Goal: Information Seeking & Learning: Check status

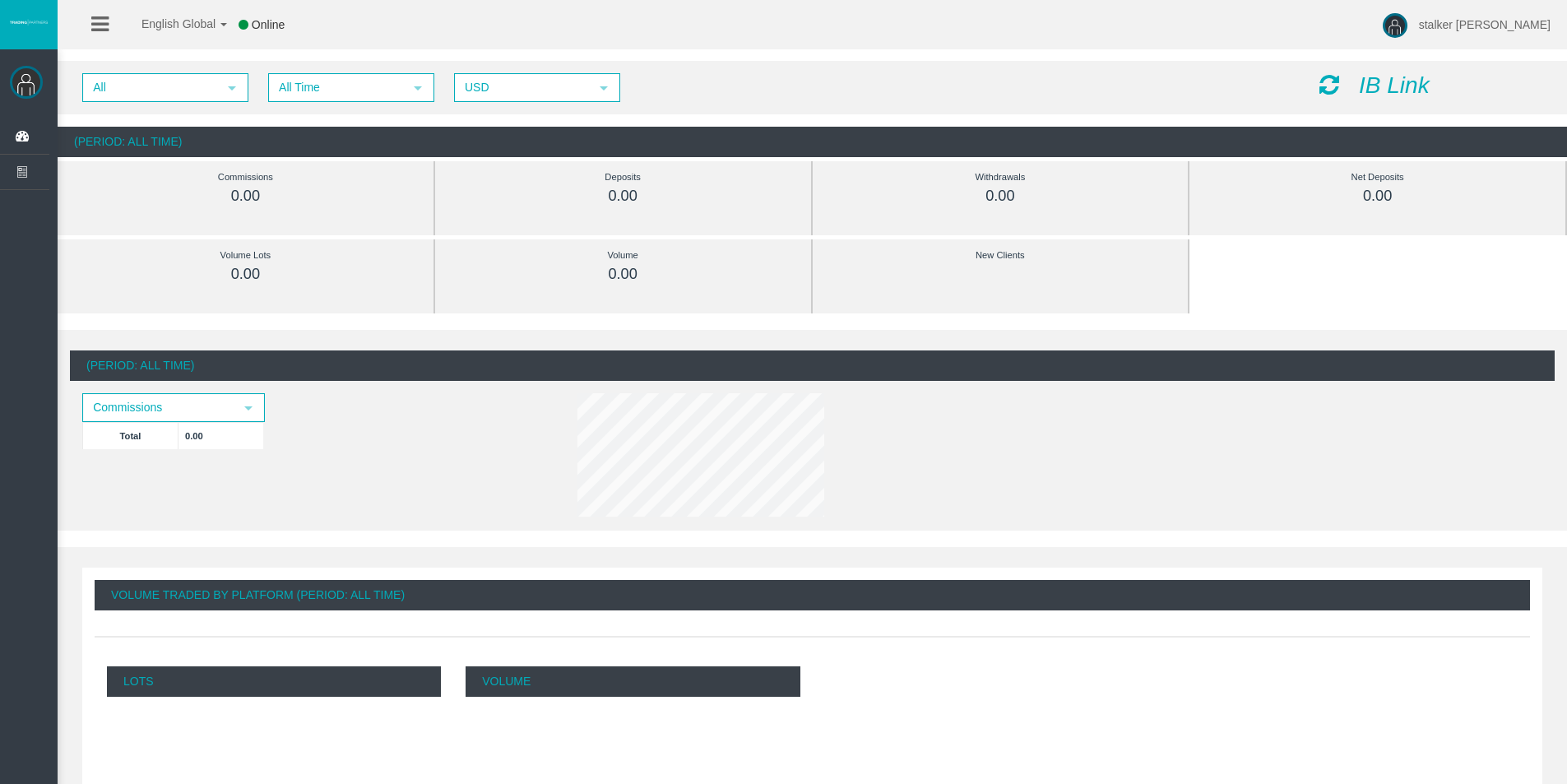
click at [1391, 79] on icon "IB Link" at bounding box center [1394, 85] width 71 height 25
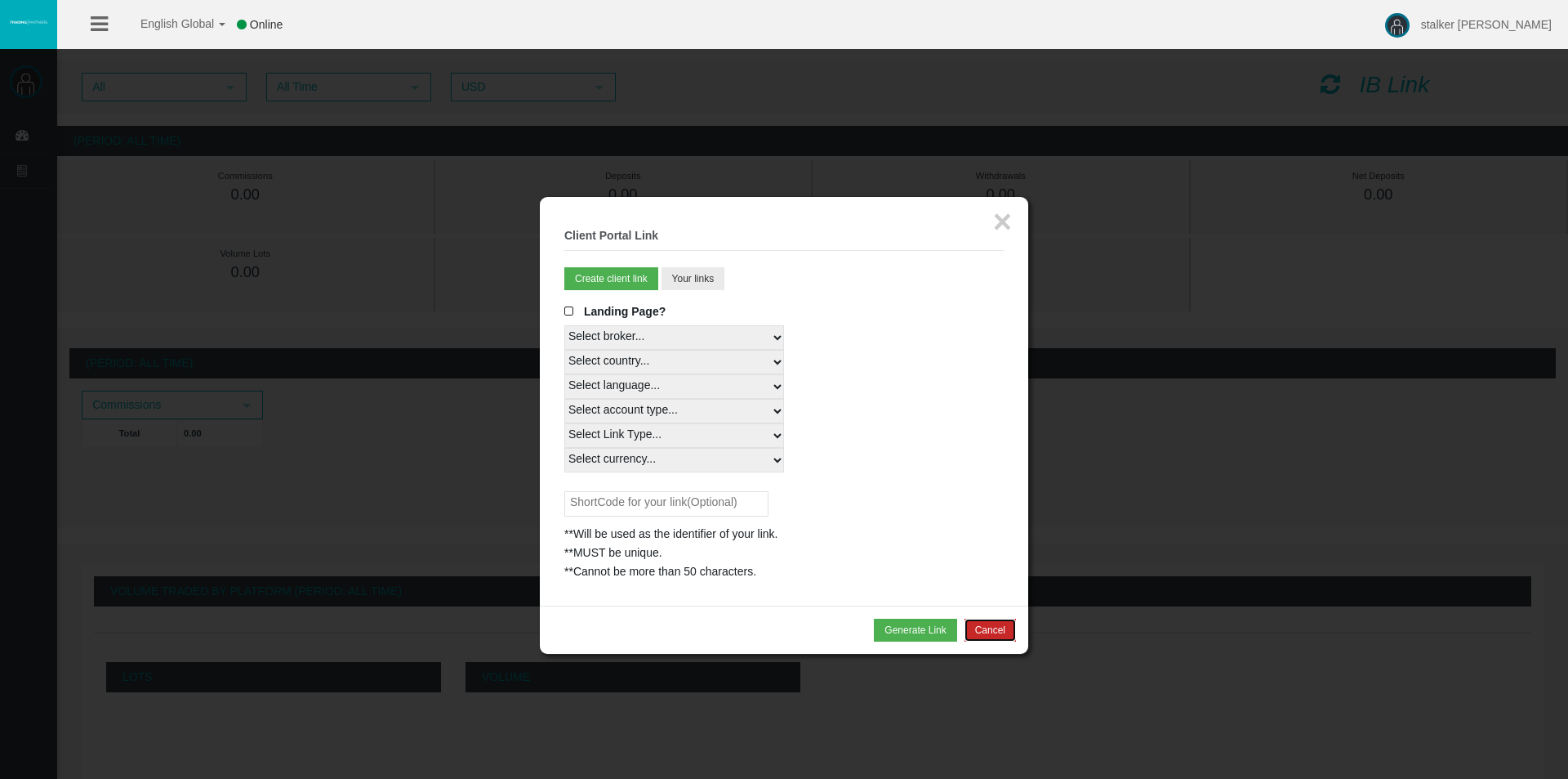
click at [984, 631] on button "Cancel" at bounding box center [990, 629] width 52 height 22
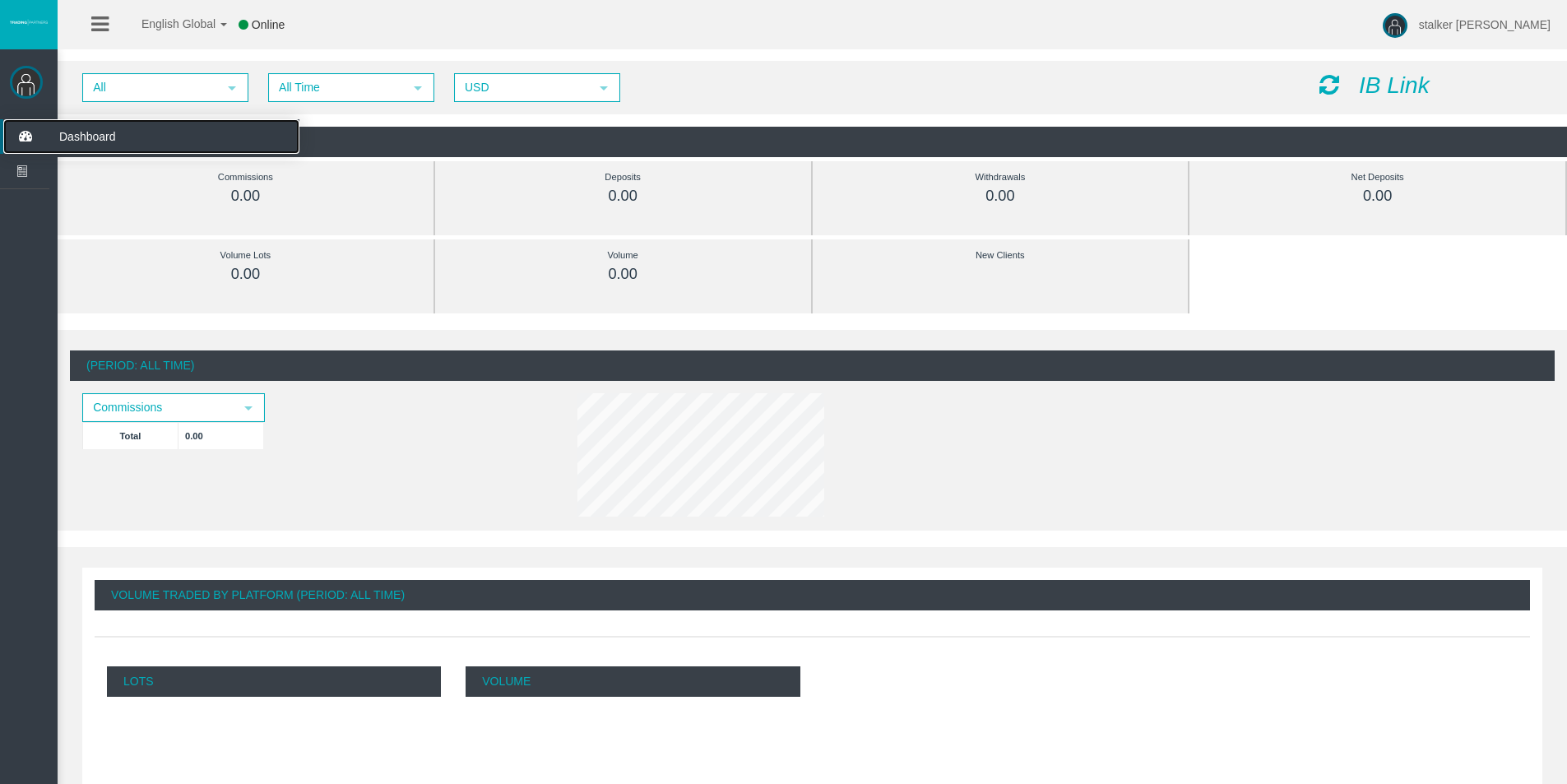
click at [12, 130] on icon at bounding box center [25, 136] width 43 height 34
click at [325, 89] on span "All Time" at bounding box center [336, 87] width 133 height 25
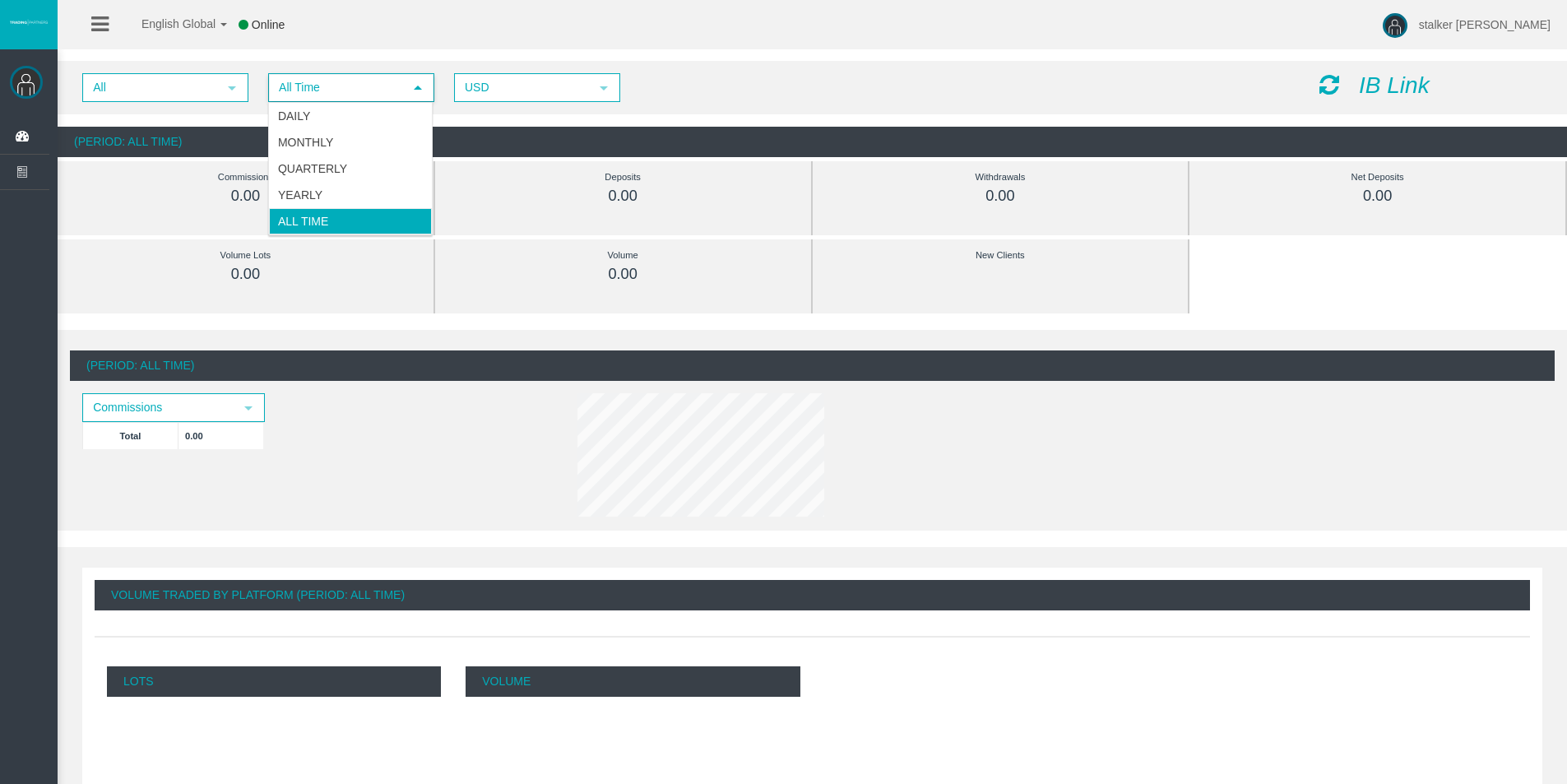
click at [444, 365] on div "(Period: All Time)" at bounding box center [812, 365] width 1485 height 30
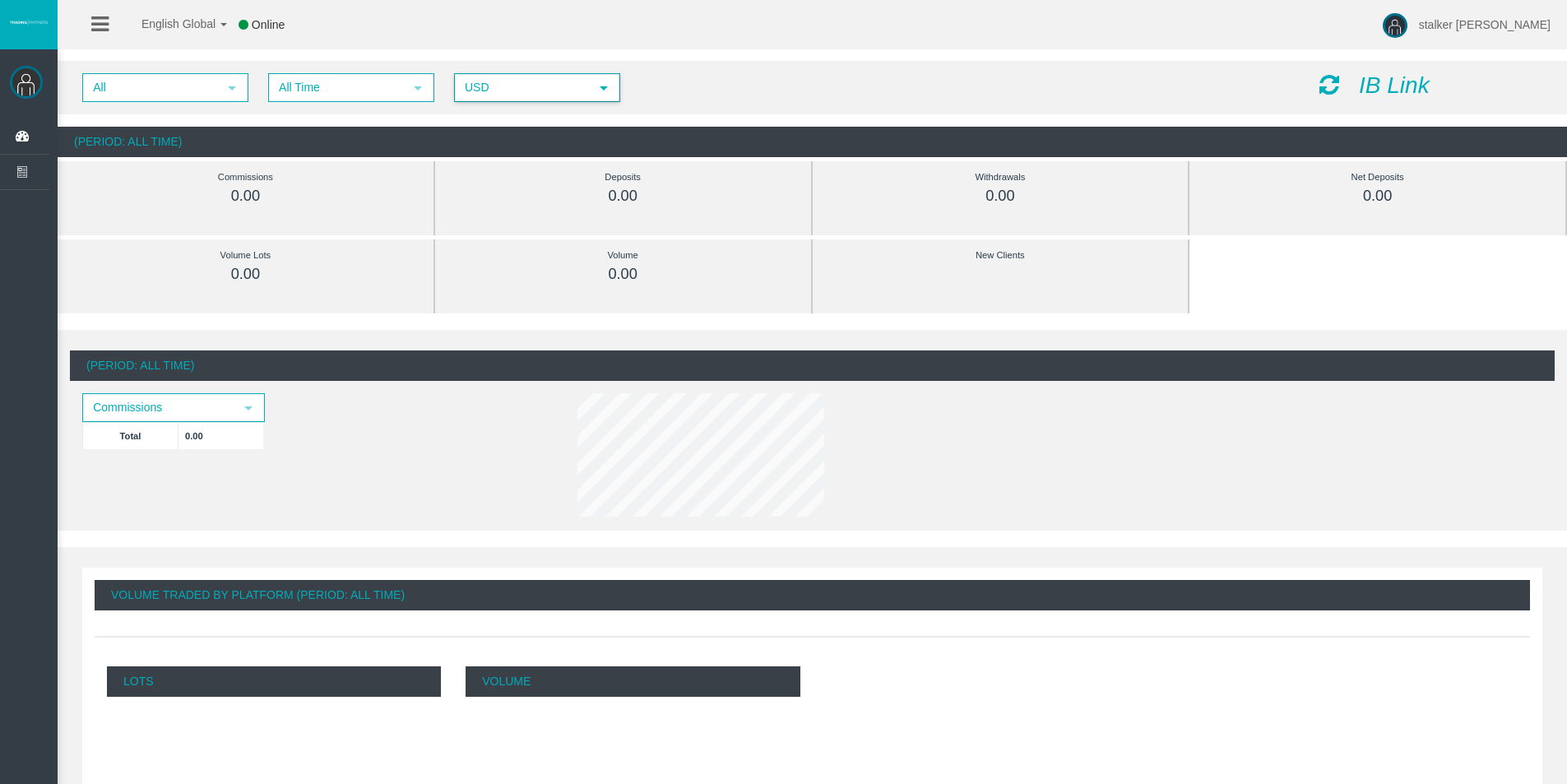
click at [546, 87] on span "USD" at bounding box center [523, 87] width 133 height 25
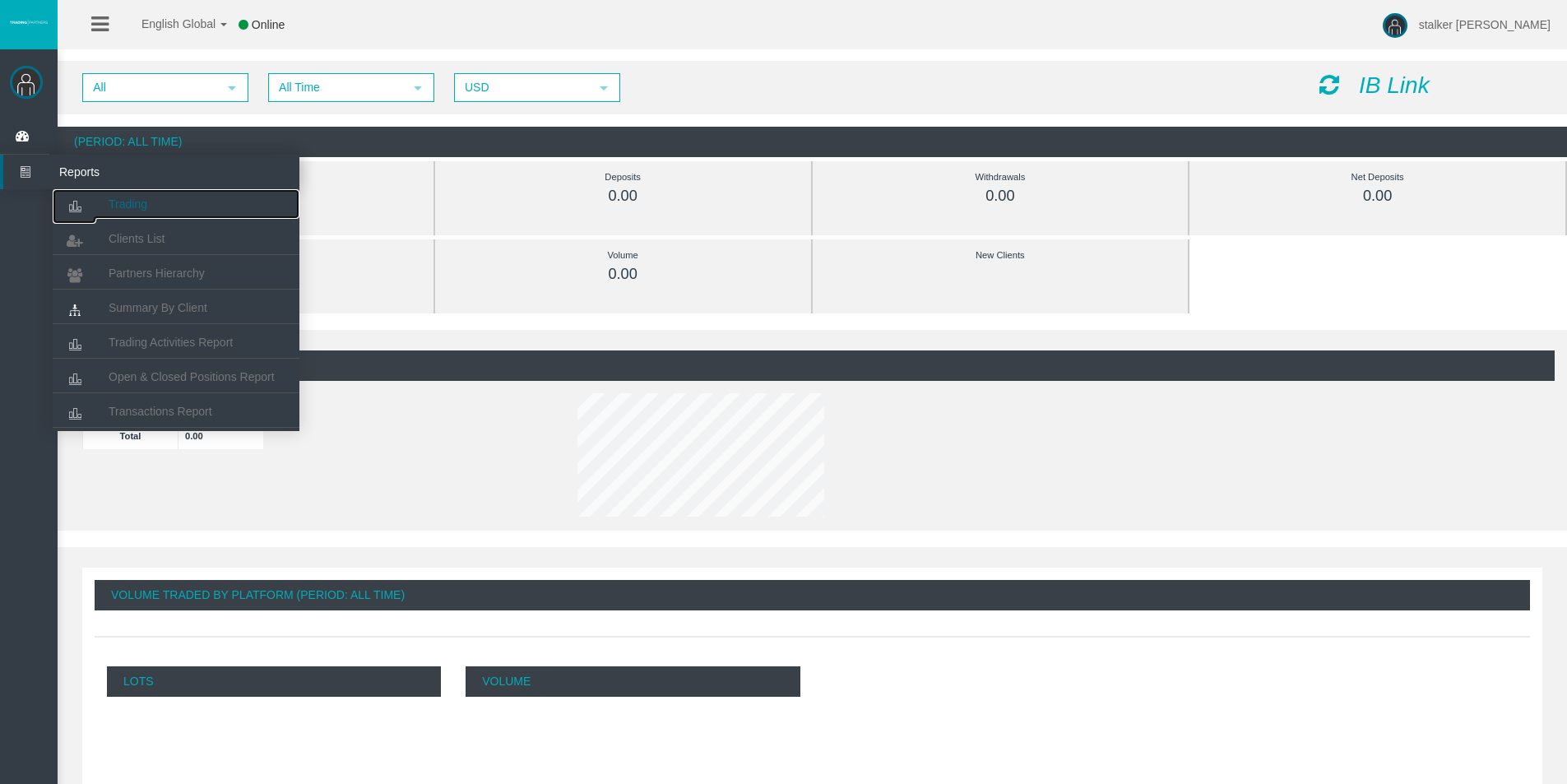
click at [120, 195] on link "Trading" at bounding box center [177, 204] width 247 height 29
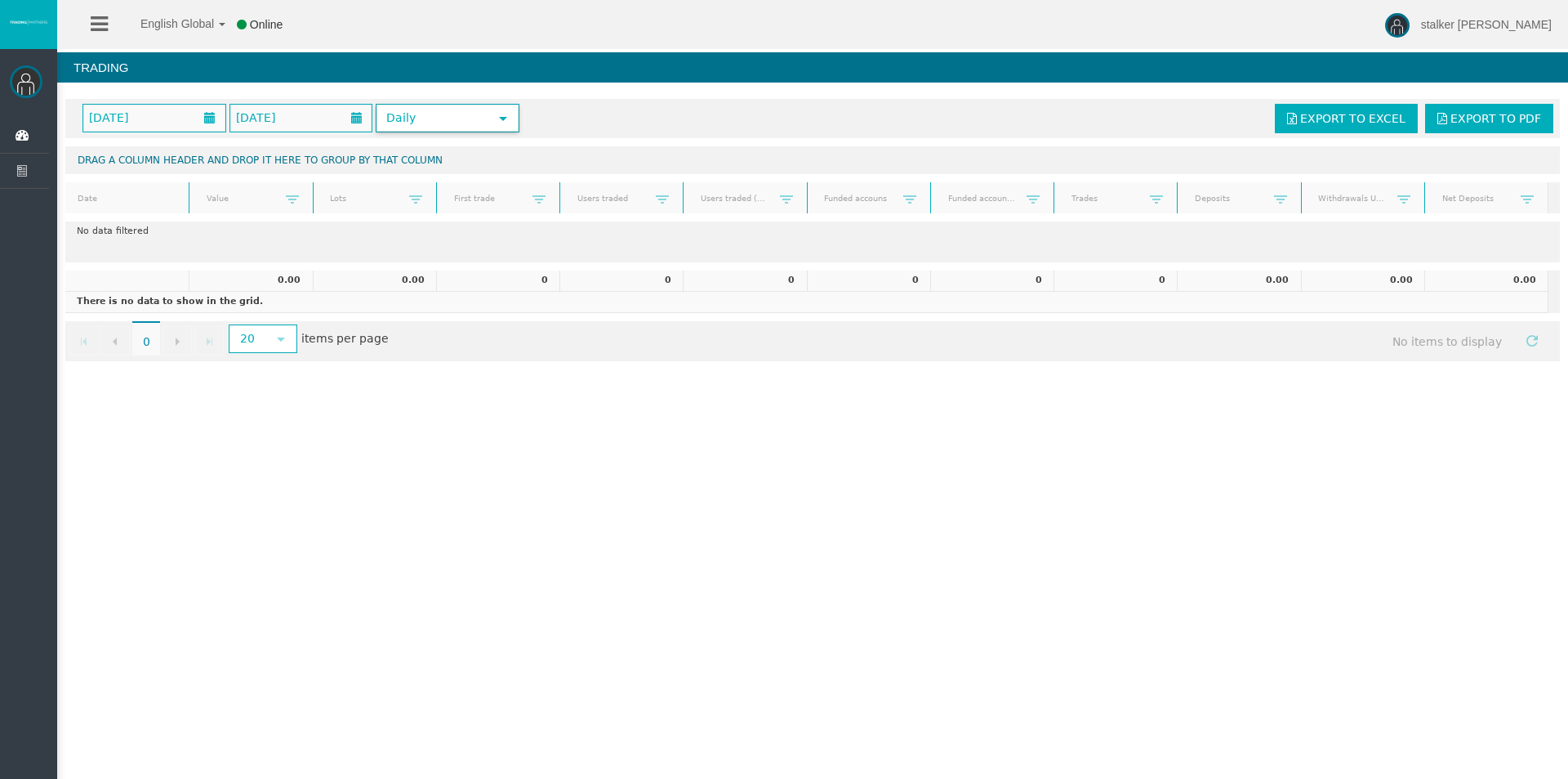
click at [460, 117] on span "Daily" at bounding box center [433, 118] width 111 height 25
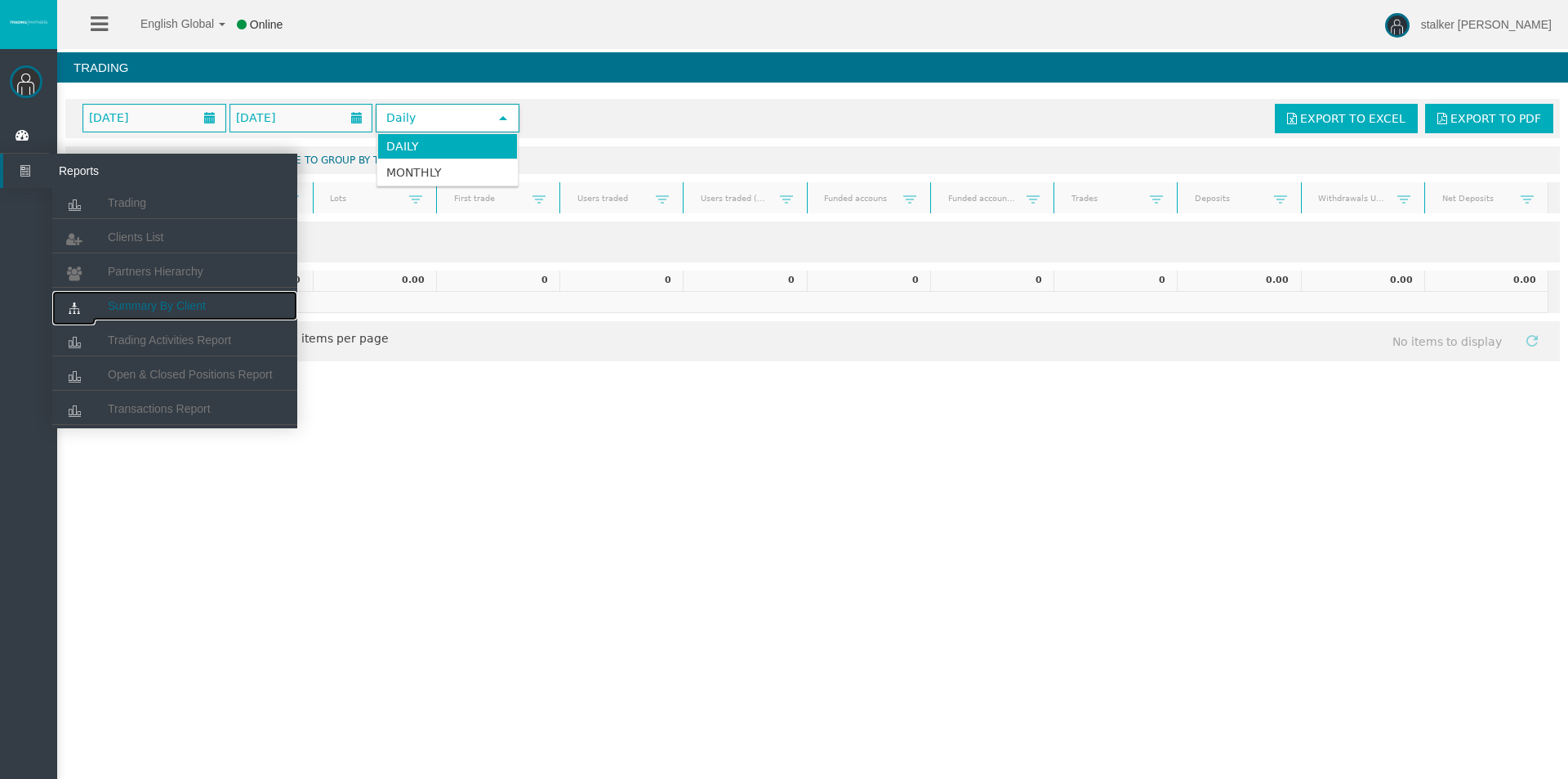
click at [169, 312] on link "Summary By Client" at bounding box center [175, 306] width 245 height 29
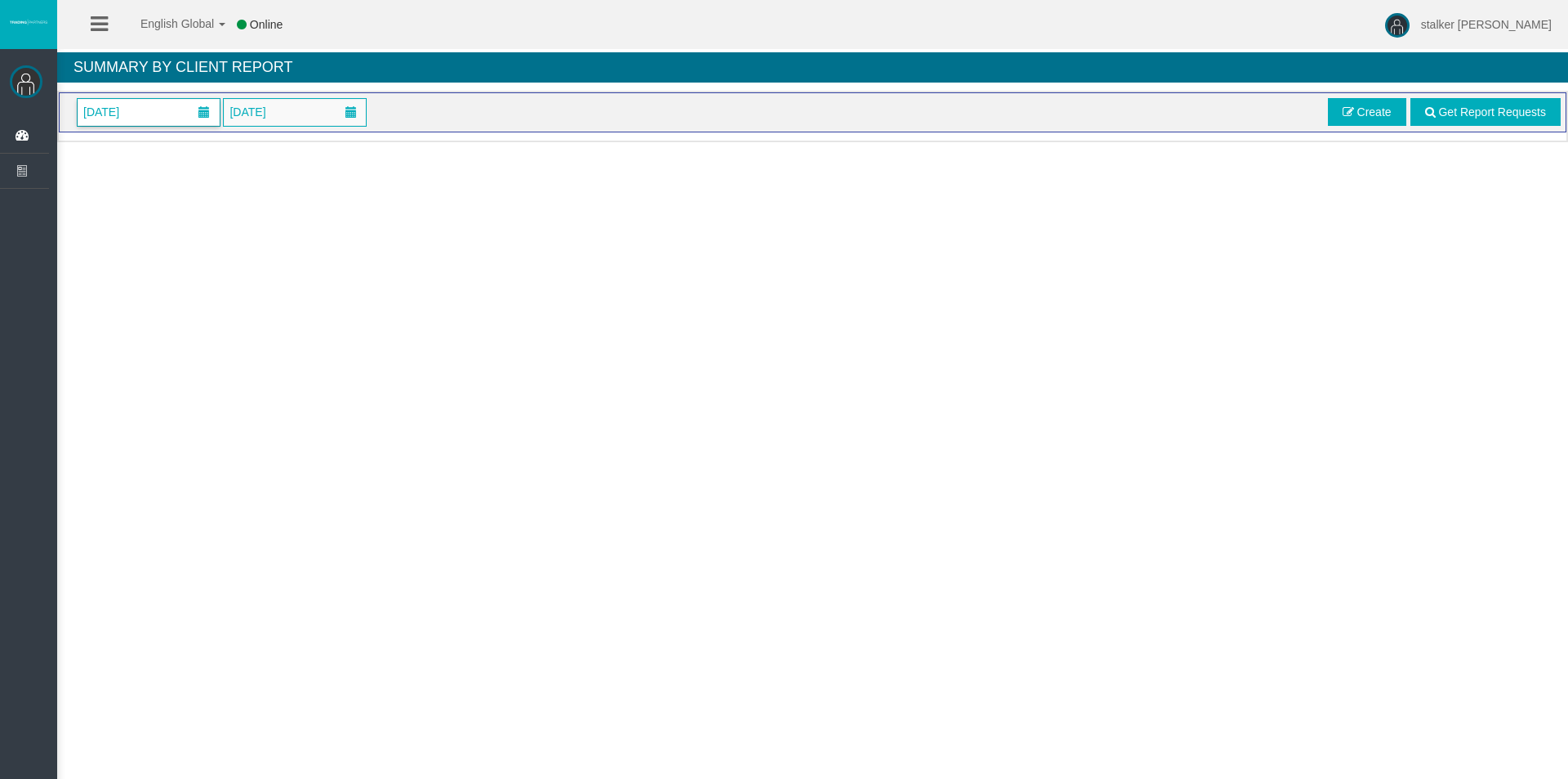
click at [125, 122] on span "January 2025" at bounding box center [101, 111] width 46 height 22
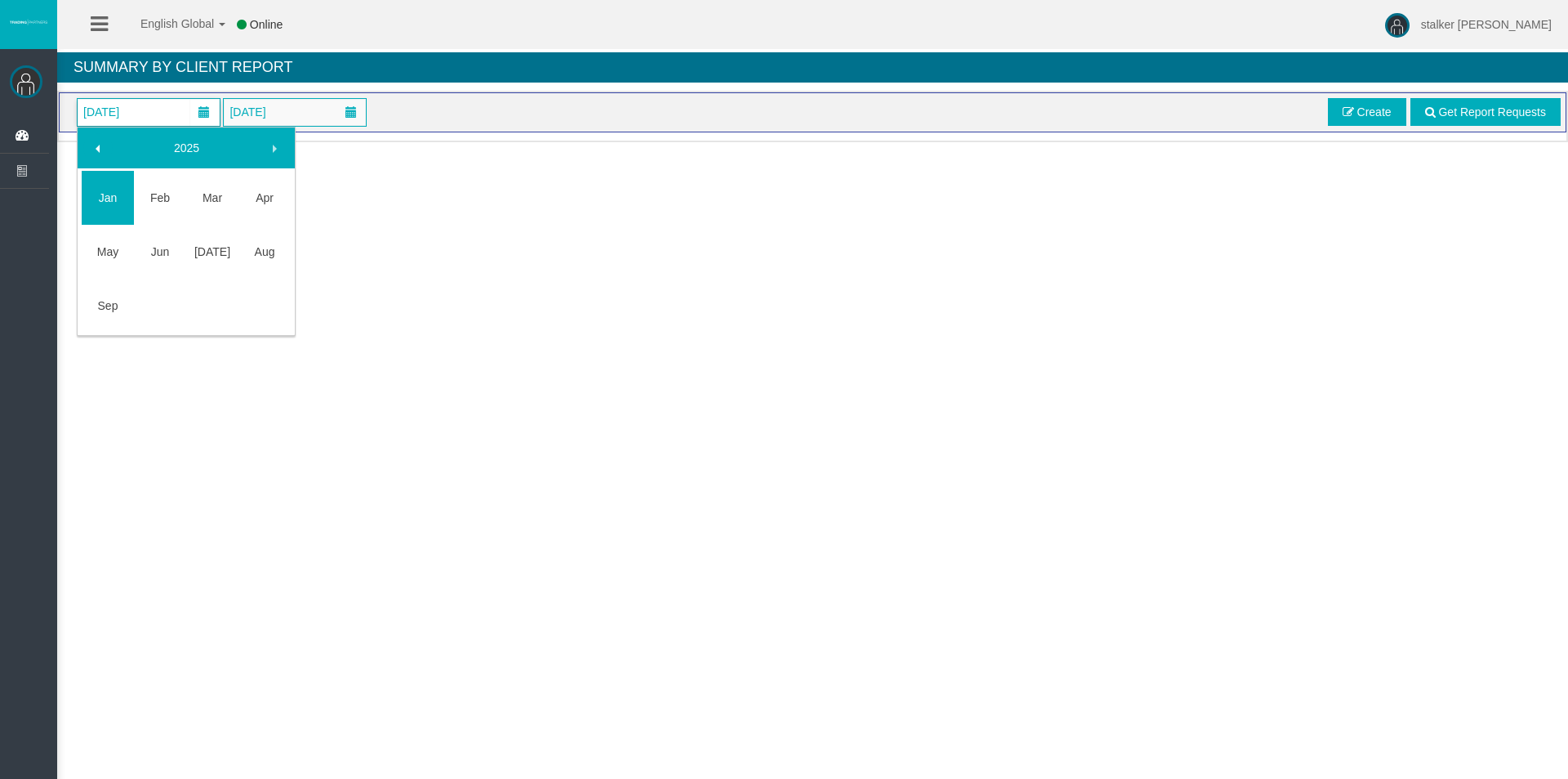
click at [96, 147] on span at bounding box center [97, 148] width 13 height 13
click at [240, 200] on link "Apr" at bounding box center [265, 198] width 53 height 29
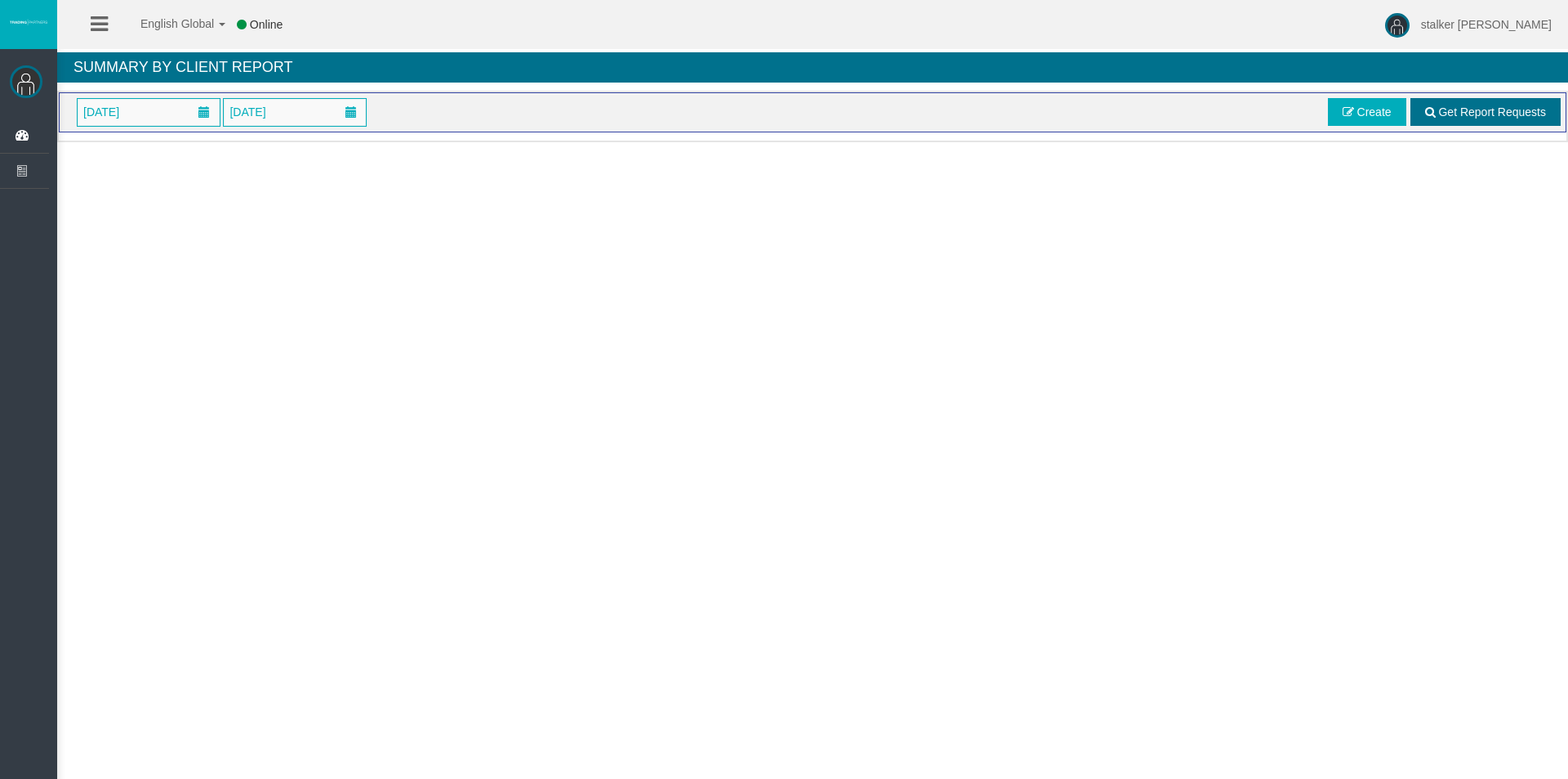
click at [1493, 120] on link "Get Report Requests" at bounding box center [1485, 112] width 150 height 28
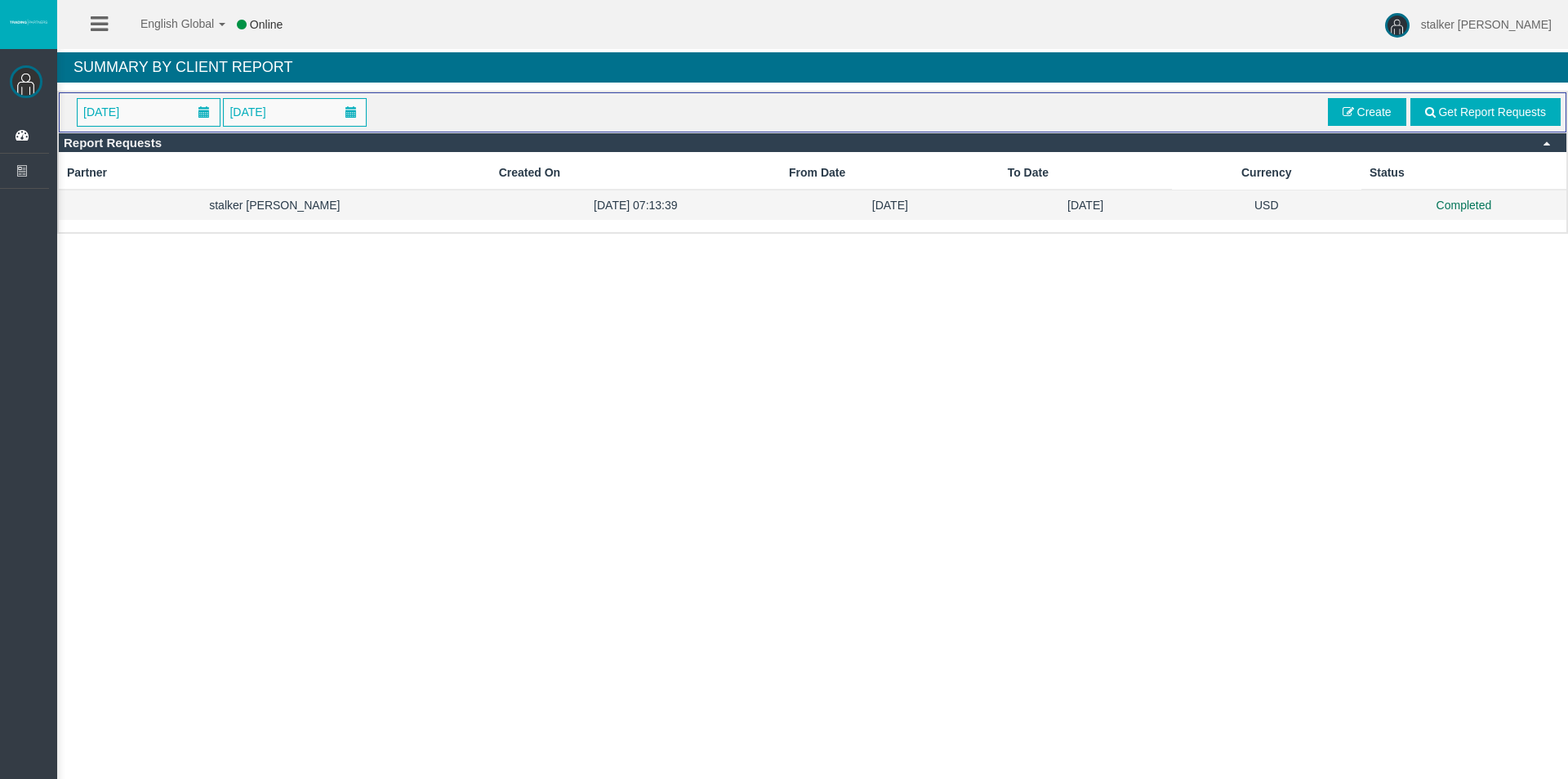
click at [320, 202] on td "stalker [PERSON_NAME]" at bounding box center [274, 204] width 432 height 30
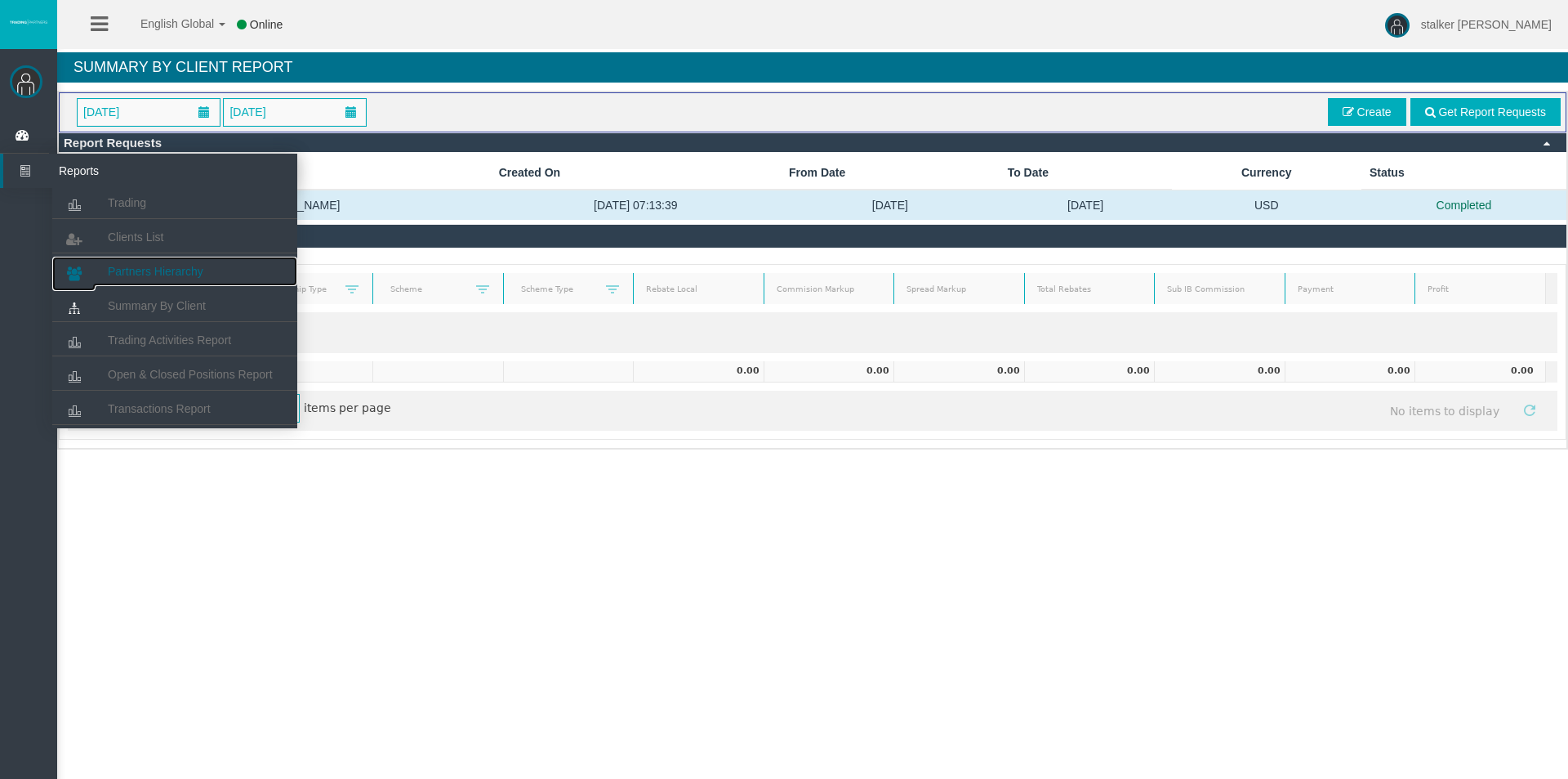
click at [189, 280] on link "Partners Hierarchy" at bounding box center [175, 271] width 245 height 29
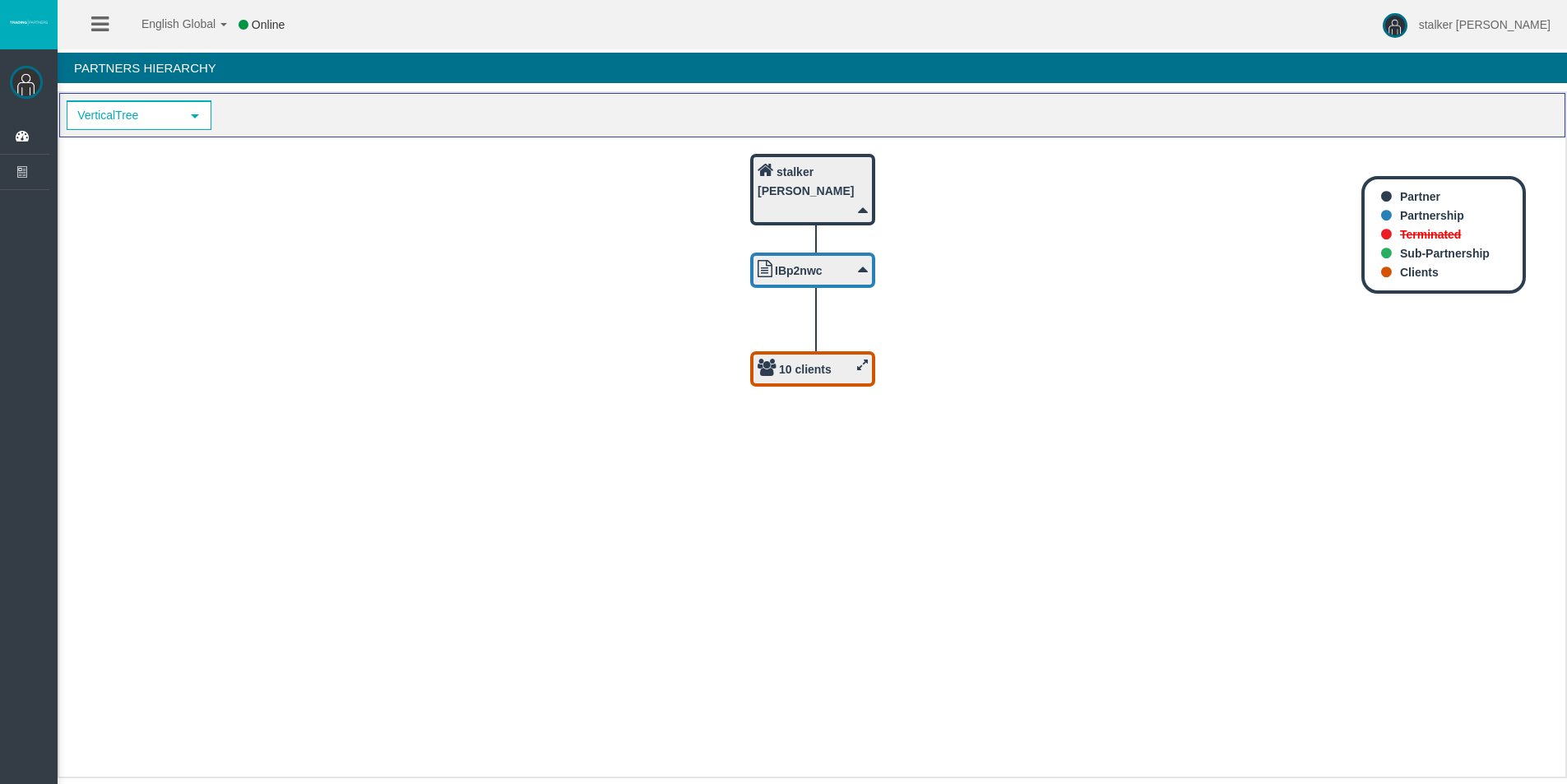
click at [831, 374] on b "10 clients" at bounding box center [805, 368] width 53 height 13
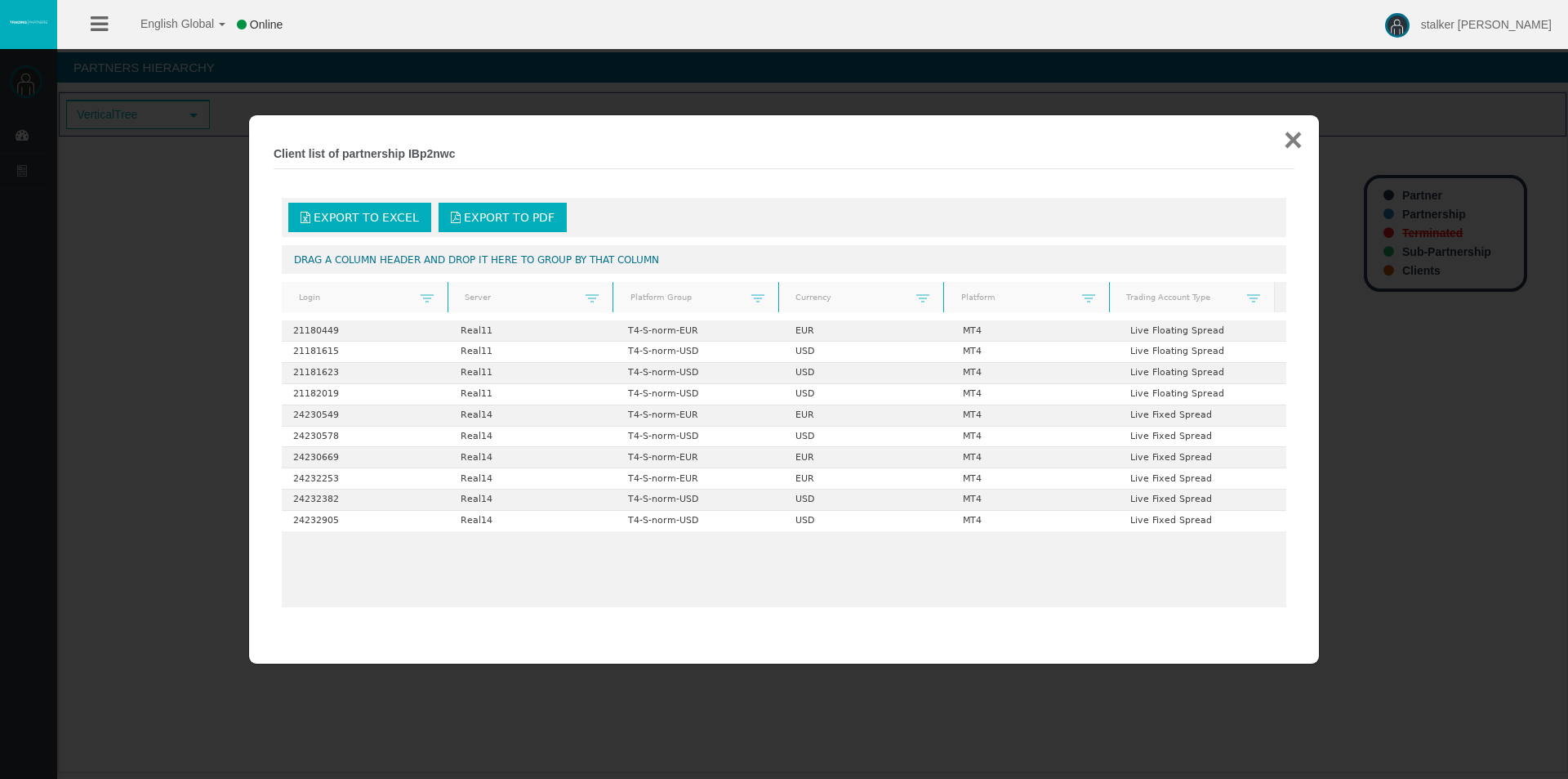
click at [1295, 131] on button "×" at bounding box center [1293, 140] width 18 height 33
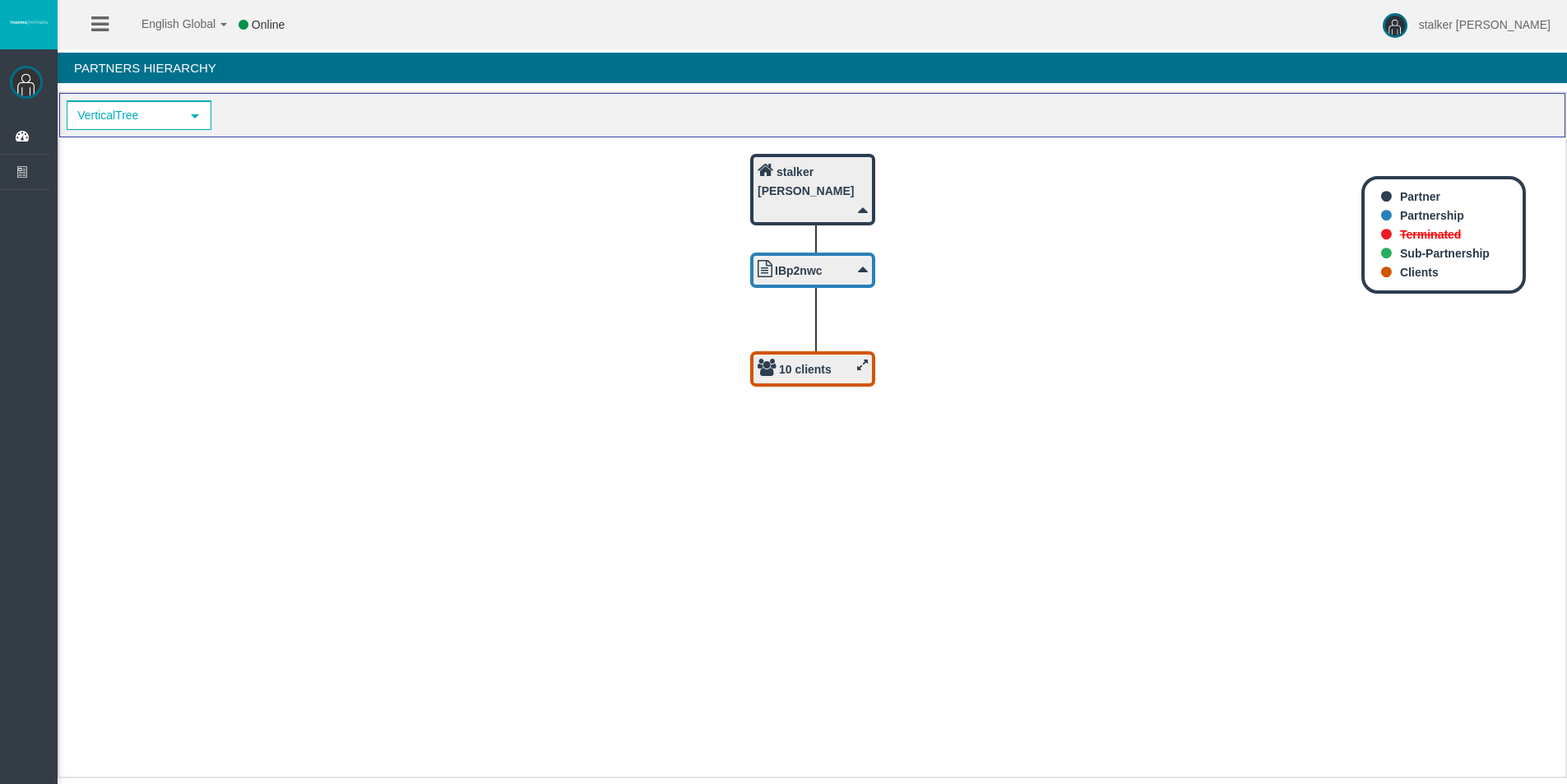
click at [1426, 232] on b "Terminated" at bounding box center [1431, 233] width 61 height 13
click at [621, 534] on icon "10 clients IBp2nwc stalker hamish michael" at bounding box center [812, 450] width 1506 height 625
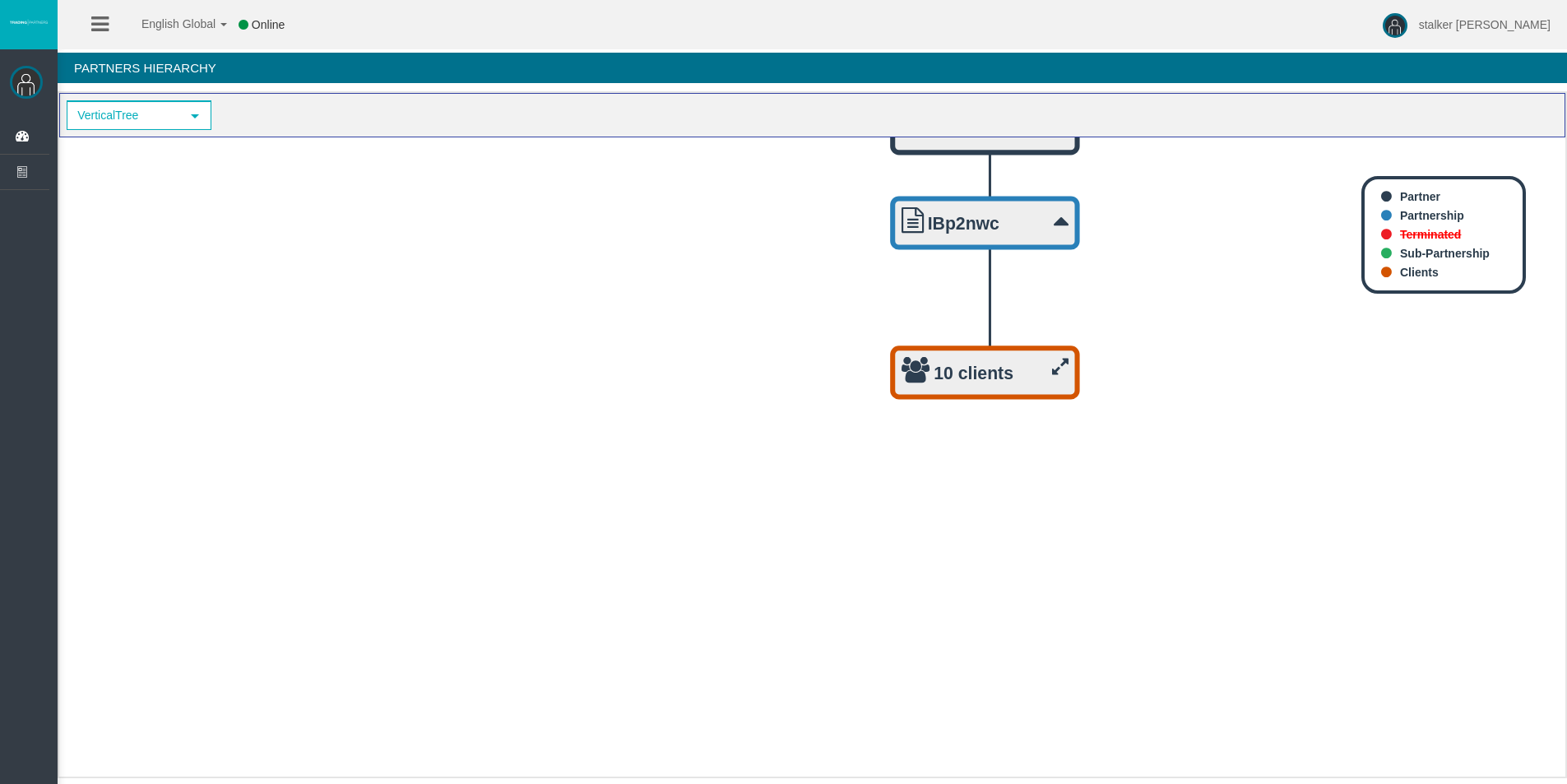
click at [102, 22] on icon at bounding box center [100, 24] width 18 height 21
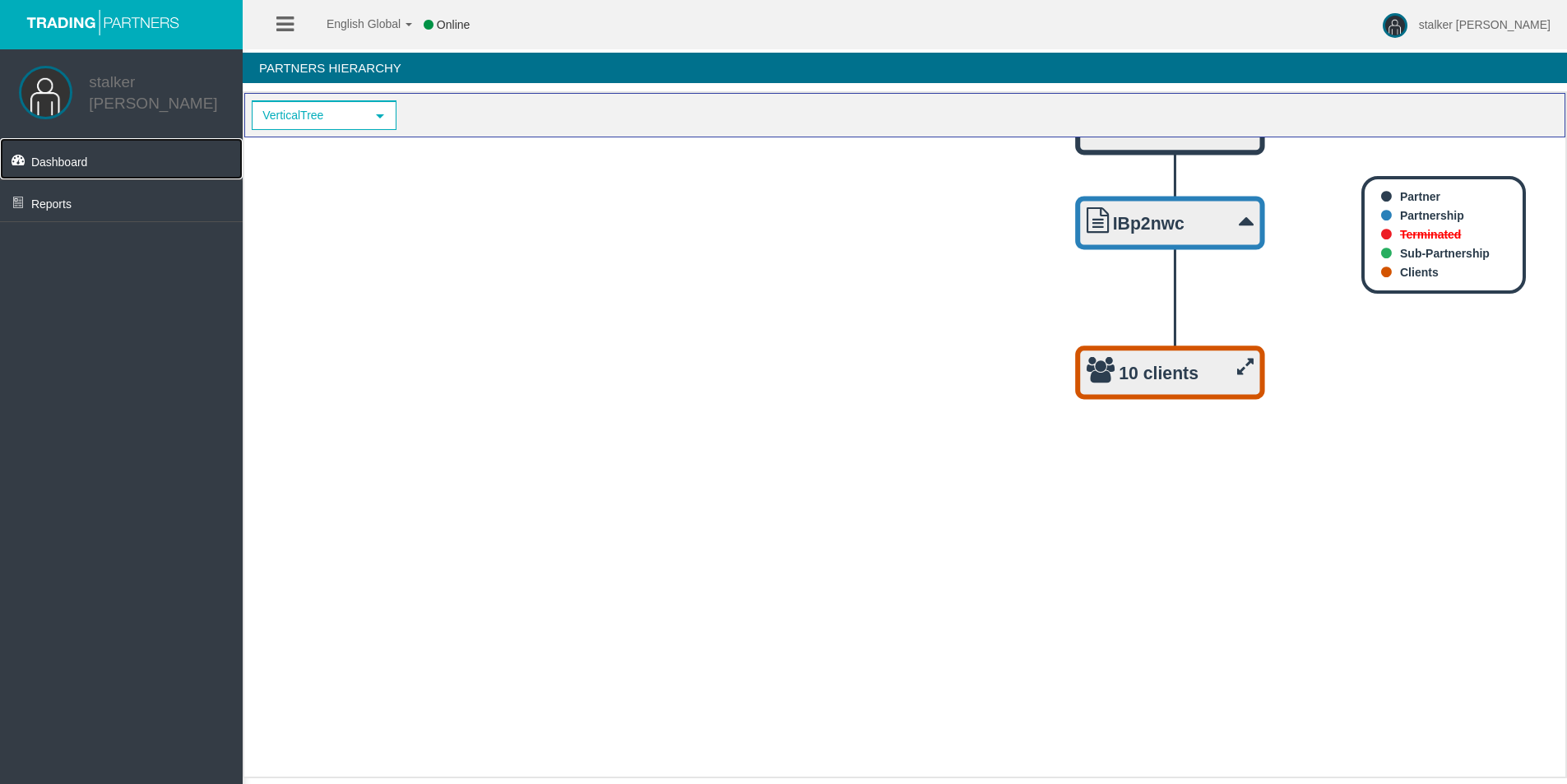
click at [57, 172] on link "Dashboard" at bounding box center [121, 159] width 242 height 41
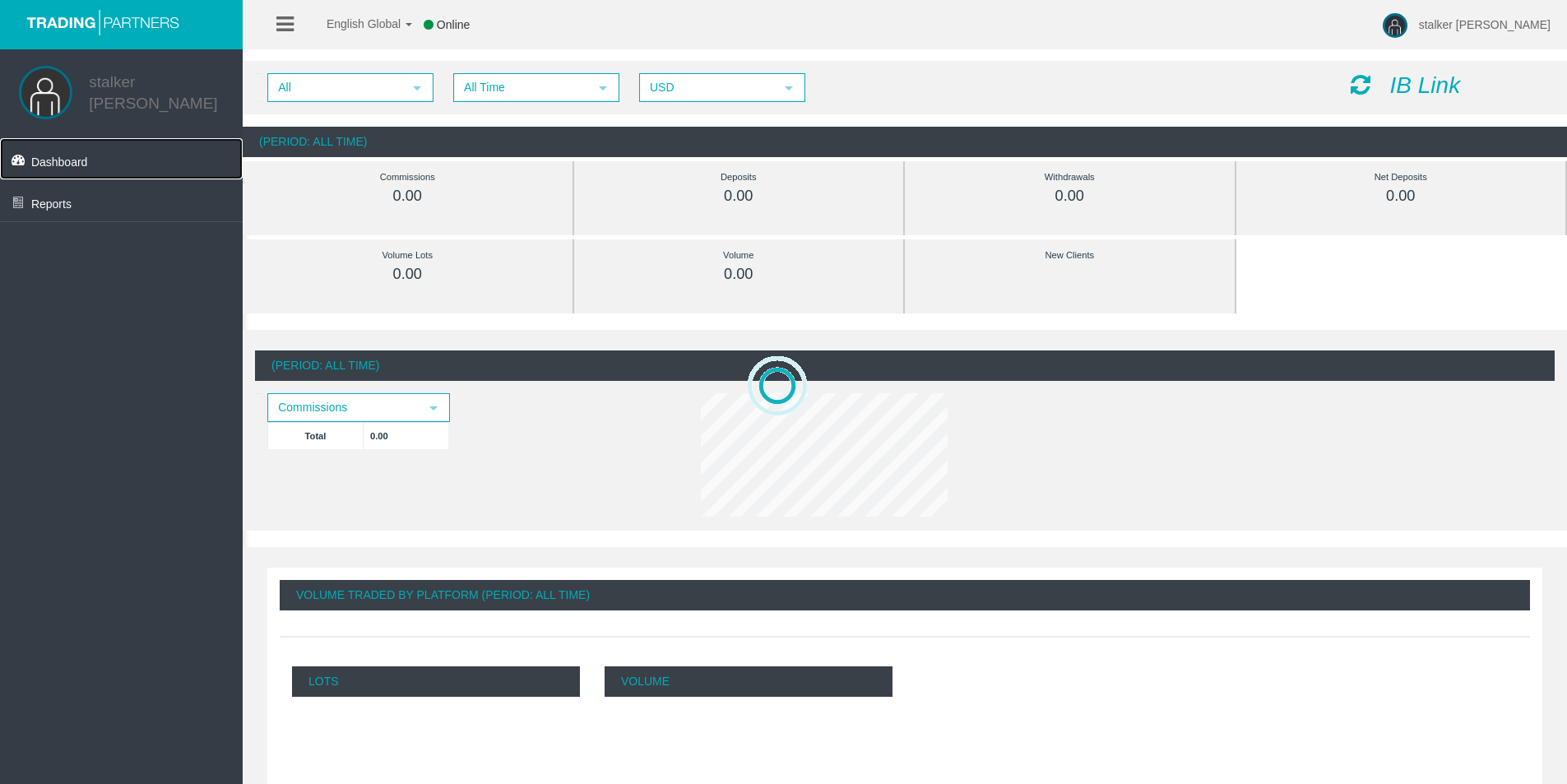
click at [57, 160] on span "Dashboard" at bounding box center [60, 162] width 57 height 13
